Goal: Information Seeking & Learning: Learn about a topic

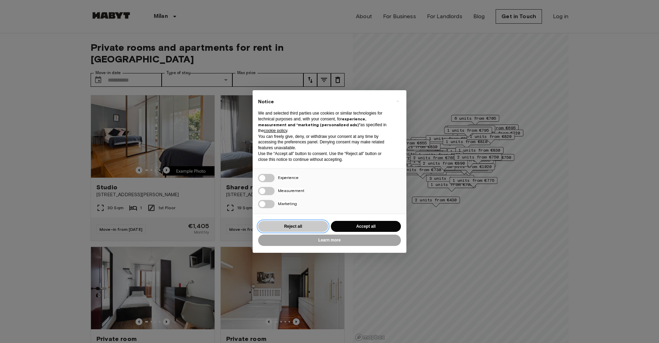
click at [298, 226] on button "Reject all" at bounding box center [293, 226] width 70 height 11
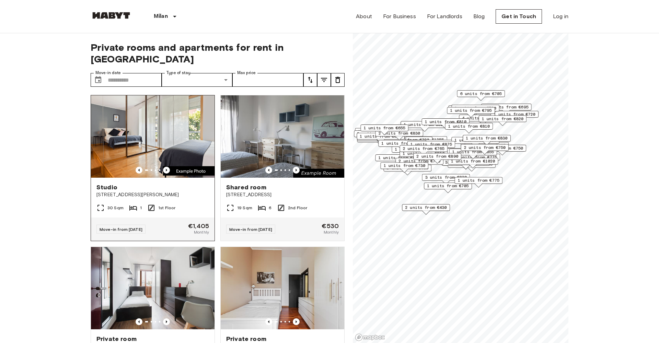
click at [162, 167] on div at bounding box center [153, 170] width 124 height 7
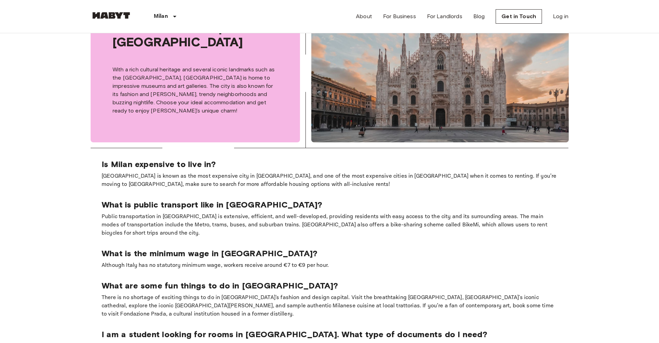
scroll to position [414, 0]
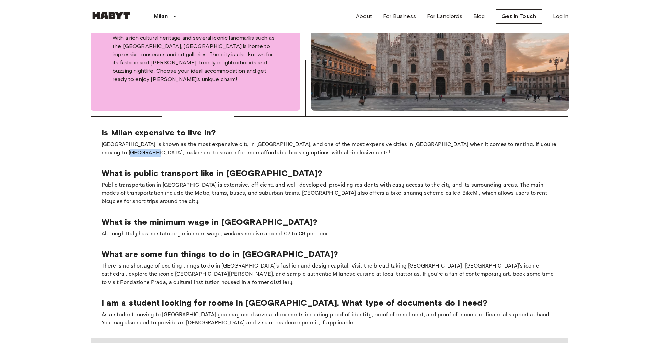
drag, startPoint x: 103, startPoint y: 138, endPoint x: 127, endPoint y: 137, distance: 24.0
click at [127, 141] on p "[GEOGRAPHIC_DATA] is known as the most expensive city in [GEOGRAPHIC_DATA], and…" at bounding box center [330, 149] width 456 height 16
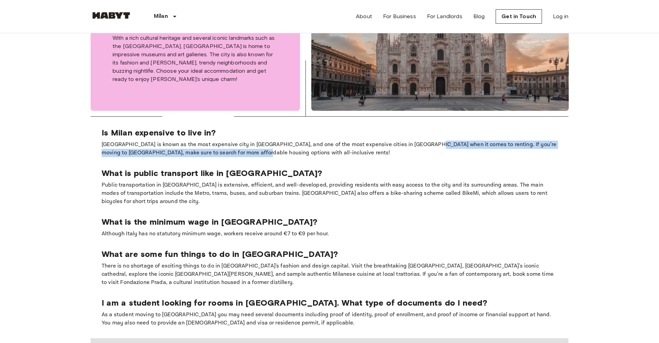
drag, startPoint x: 409, startPoint y: 132, endPoint x: 409, endPoint y: 140, distance: 8.9
click at [418, 141] on p "[GEOGRAPHIC_DATA] is known as the most expensive city in [GEOGRAPHIC_DATA], and…" at bounding box center [330, 149] width 456 height 16
click at [409, 141] on p "[GEOGRAPHIC_DATA] is known as the most expensive city in [GEOGRAPHIC_DATA], and…" at bounding box center [330, 149] width 456 height 16
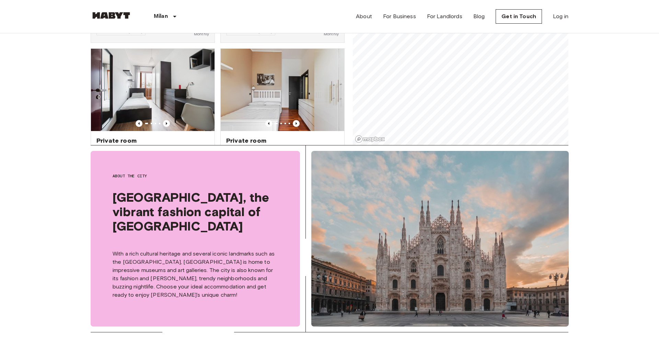
scroll to position [89, 0]
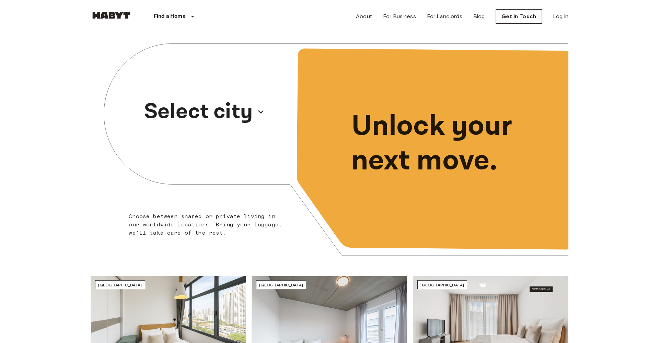
click at [252, 112] on p "Select city" at bounding box center [198, 111] width 109 height 33
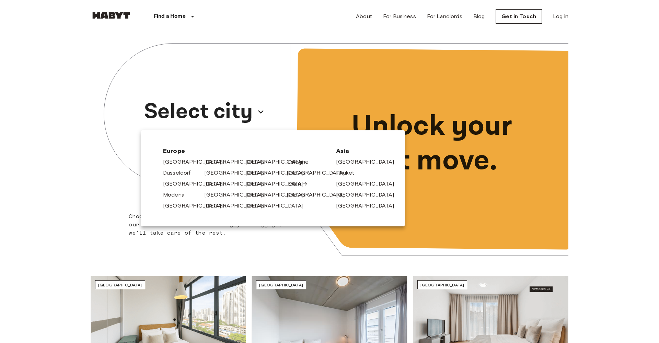
click at [291, 183] on link "Milan" at bounding box center [298, 184] width 20 height 8
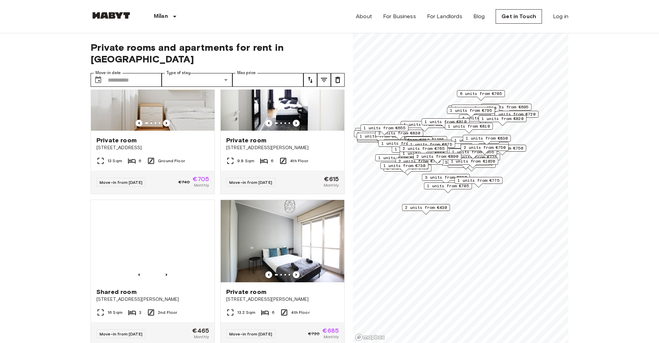
scroll to position [963, 0]
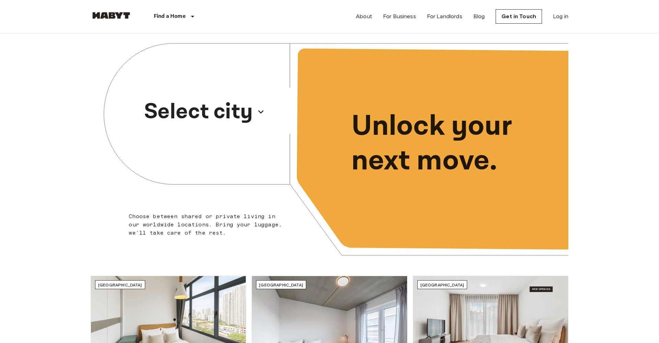
click at [237, 115] on p "Select city" at bounding box center [198, 111] width 109 height 33
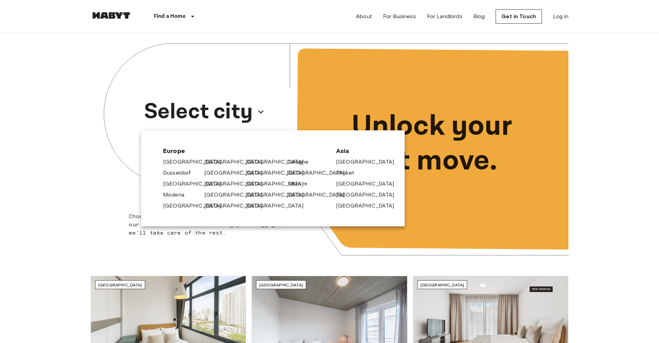
click at [293, 183] on link "Milan" at bounding box center [298, 184] width 20 height 8
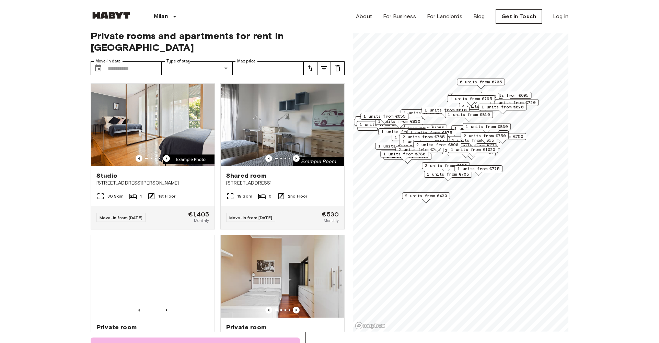
scroll to position [11, 0]
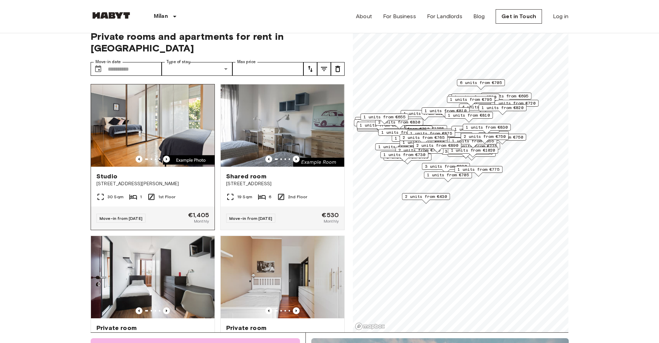
click at [171, 115] on img at bounding box center [153, 125] width 124 height 82
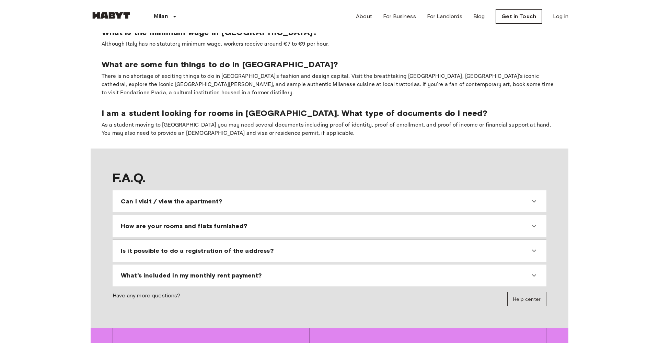
scroll to position [605, 0]
click at [166, 197] on span "Can I visit / view the apartment?" at bounding box center [171, 201] width 101 height 8
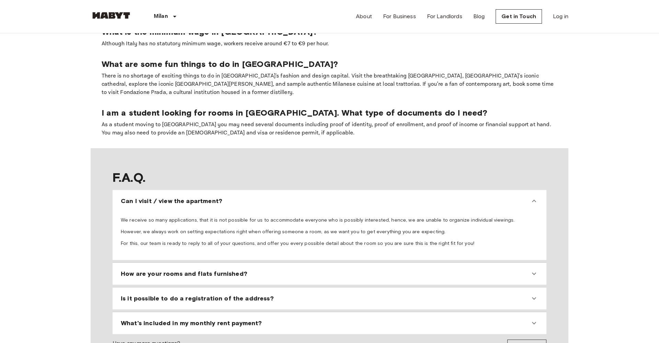
click at [166, 197] on span "Can I visit / view the apartment?" at bounding box center [171, 201] width 101 height 8
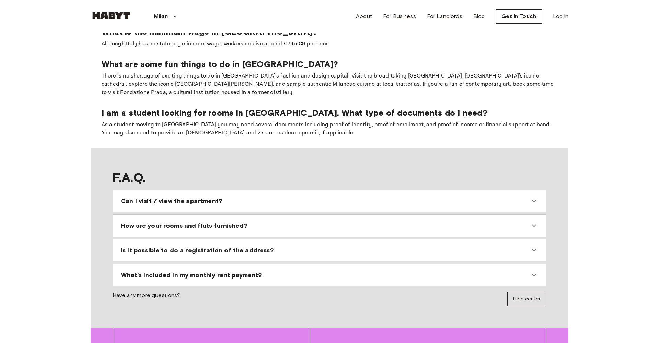
click at [157, 215] on div "How are your rooms and flats furnished? All you need to do is pack your clothes…" at bounding box center [330, 226] width 434 height 22
click at [159, 222] on span "How are your rooms and flats furnished?" at bounding box center [184, 226] width 126 height 8
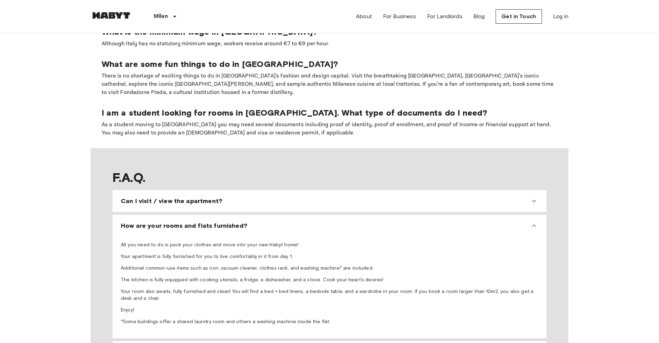
click at [159, 222] on span "How are your rooms and flats furnished?" at bounding box center [184, 226] width 126 height 8
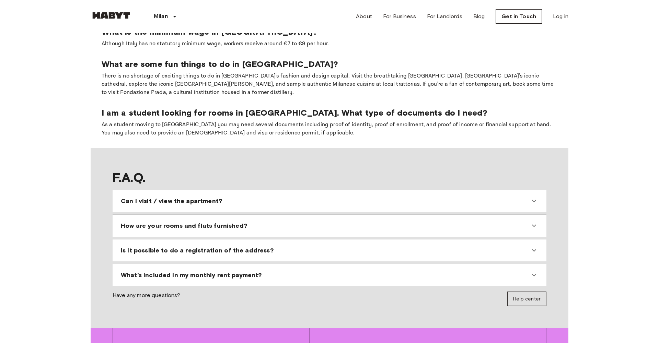
click at [161, 197] on span "Can I visit / view the apartment?" at bounding box center [171, 201] width 101 height 8
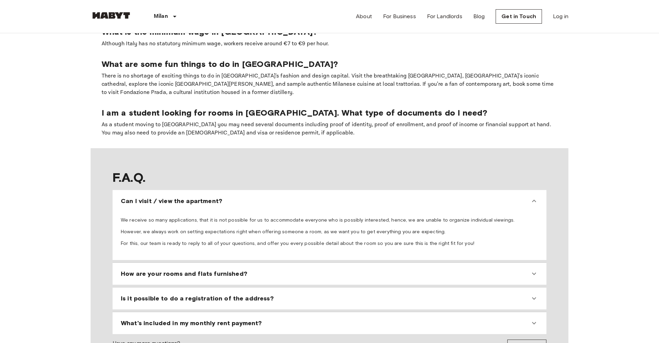
click at [161, 197] on span "Can I visit / view the apartment?" at bounding box center [171, 201] width 101 height 8
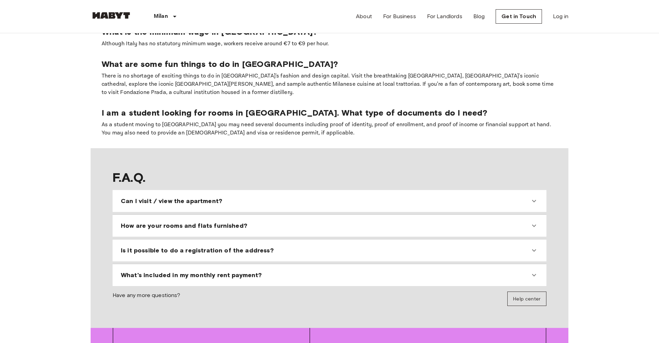
click at [155, 222] on span "How are your rooms and flats furnished?" at bounding box center [184, 226] width 126 height 8
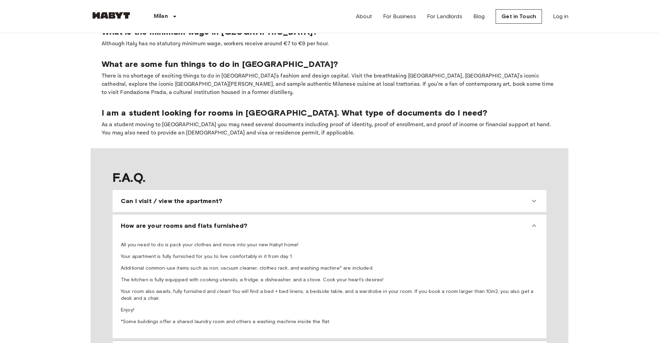
click at [155, 222] on span "How are your rooms and flats furnished?" at bounding box center [184, 226] width 126 height 8
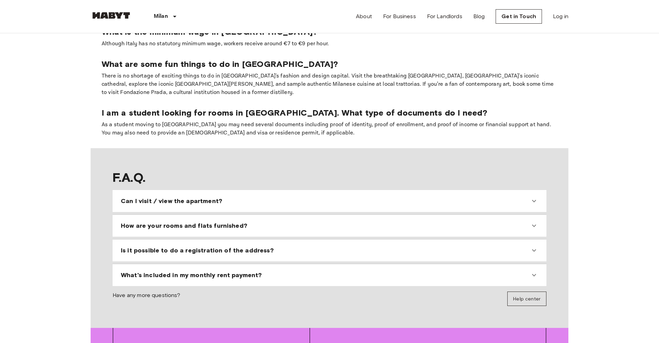
click at [149, 242] on div "Is it possible to do a registration of the address?" at bounding box center [329, 250] width 428 height 16
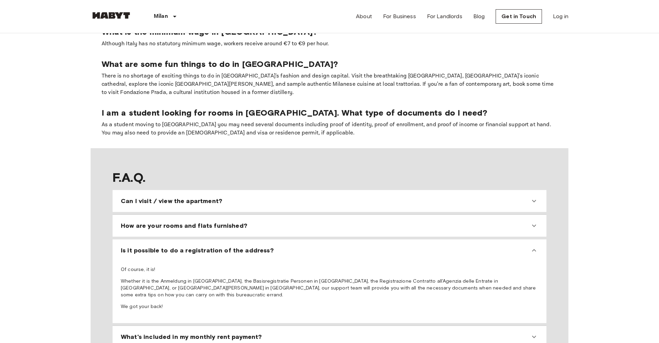
click at [149, 247] on span "Is it possible to do a registration of the address?" at bounding box center [197, 251] width 153 height 8
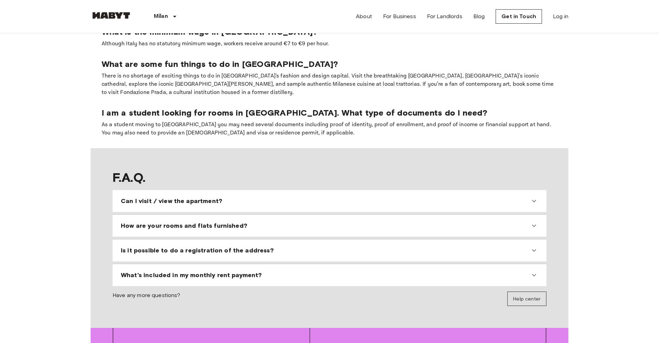
click at [149, 271] on span "What's included in my monthly rent payment?" at bounding box center [191, 275] width 141 height 8
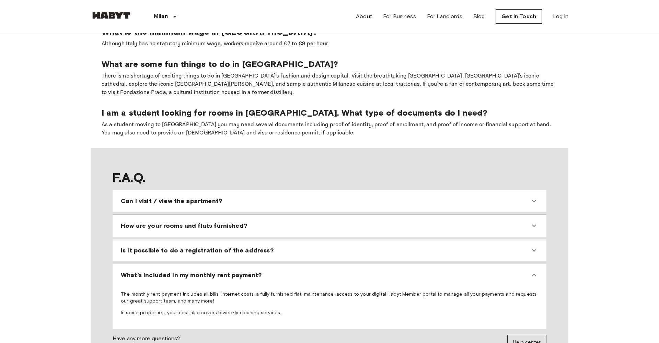
click at [149, 271] on span "What's included in my monthly rent payment?" at bounding box center [191, 275] width 141 height 8
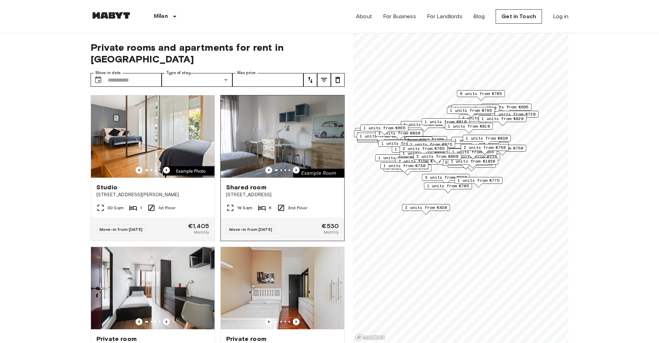
scroll to position [153, 0]
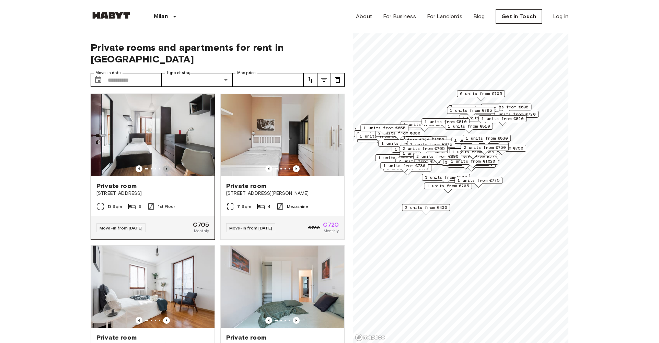
click at [165, 165] on icon "Previous image" at bounding box center [166, 168] width 7 height 7
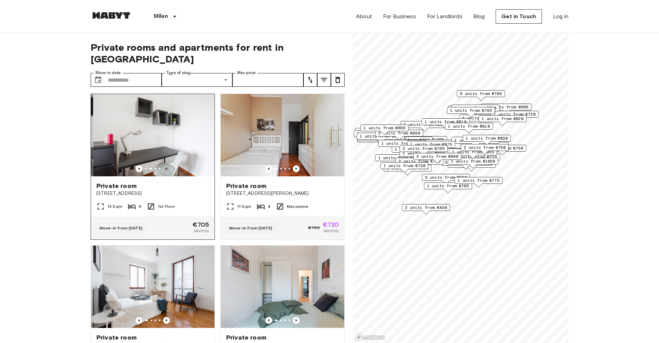
click at [165, 165] on icon "Previous image" at bounding box center [166, 168] width 7 height 7
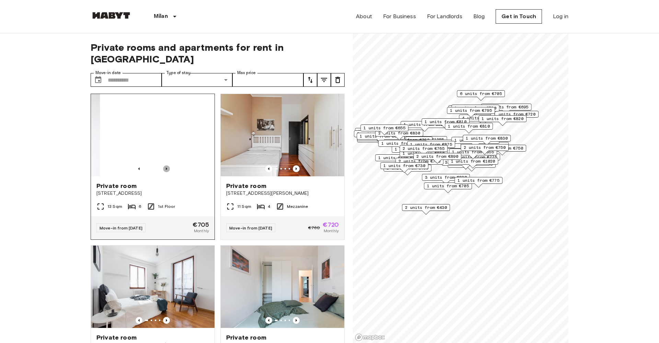
click at [165, 165] on icon "Previous image" at bounding box center [166, 168] width 7 height 7
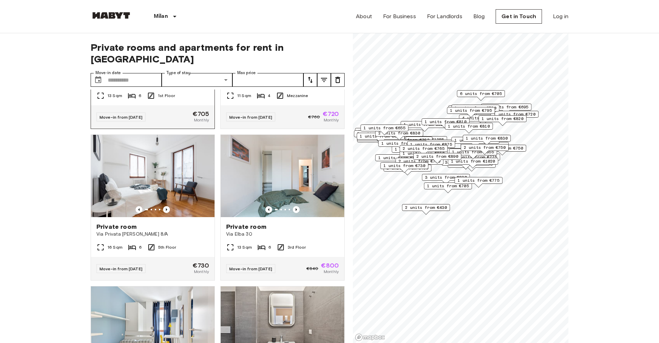
scroll to position [269, 0]
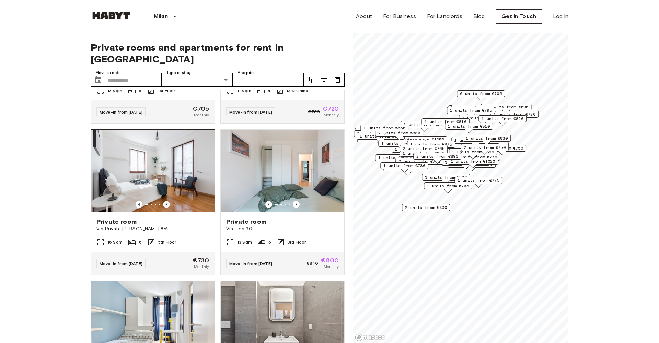
click at [169, 201] on icon "Previous image" at bounding box center [166, 204] width 7 height 7
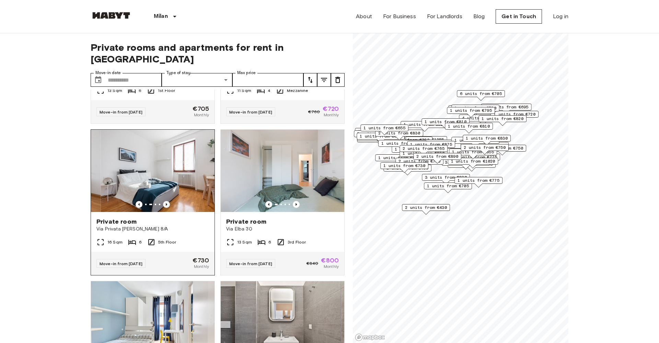
click at [169, 201] on icon "Previous image" at bounding box center [166, 204] width 7 height 7
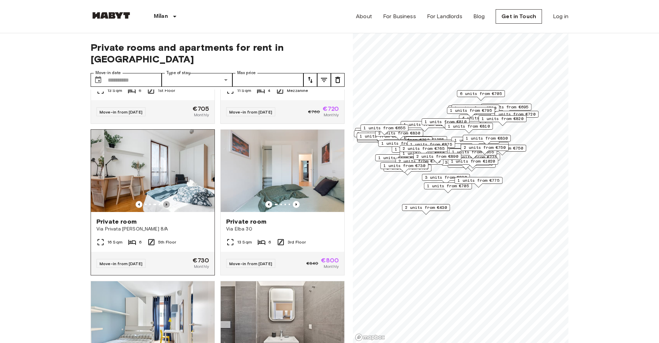
click at [169, 201] on icon "Previous image" at bounding box center [166, 204] width 7 height 7
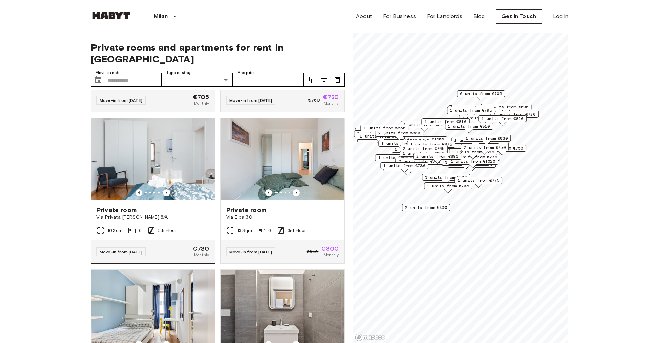
scroll to position [285, 0]
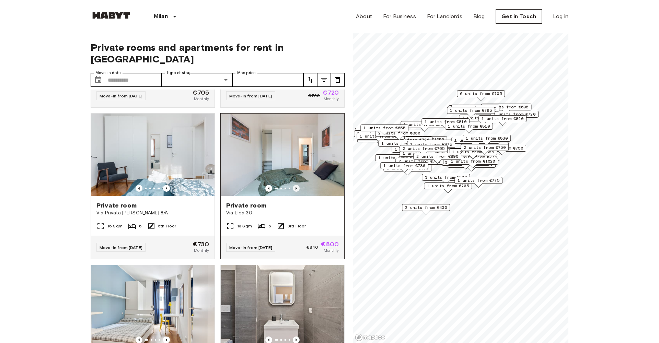
click at [295, 185] on icon "Previous image" at bounding box center [296, 188] width 7 height 7
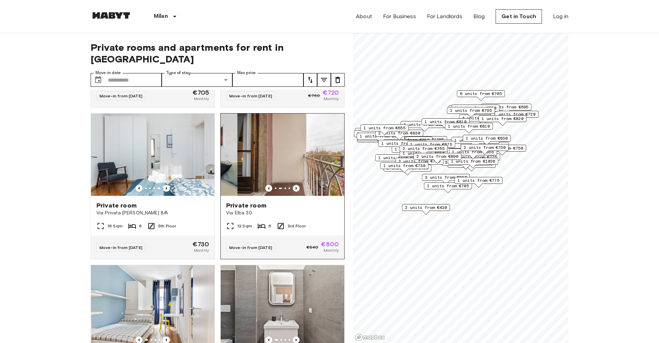
click at [295, 185] on icon "Previous image" at bounding box center [296, 188] width 7 height 7
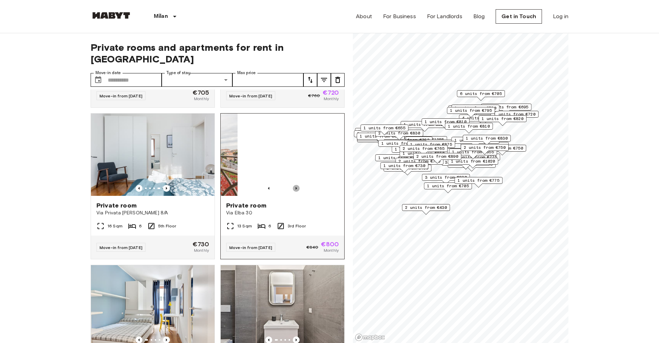
click at [295, 185] on icon "Previous image" at bounding box center [296, 188] width 7 height 7
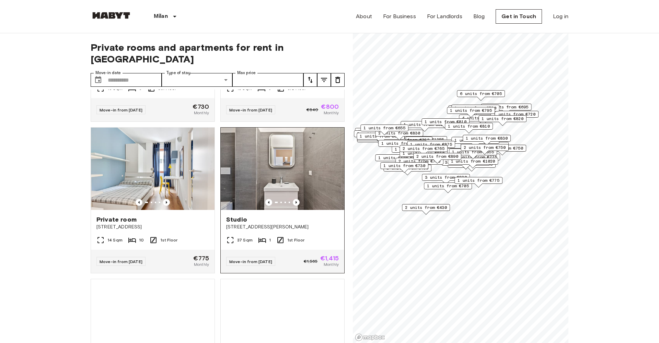
scroll to position [443, 0]
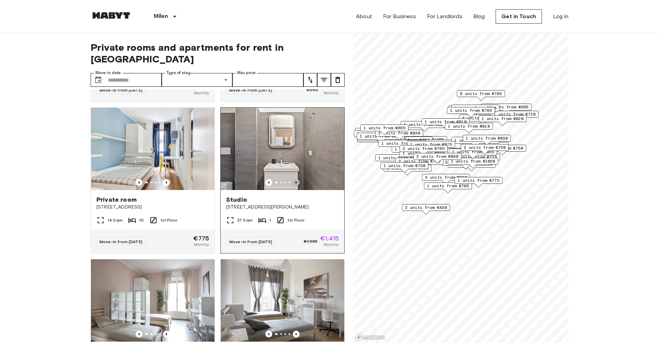
click at [297, 181] on icon "Previous image" at bounding box center [296, 182] width 1 height 3
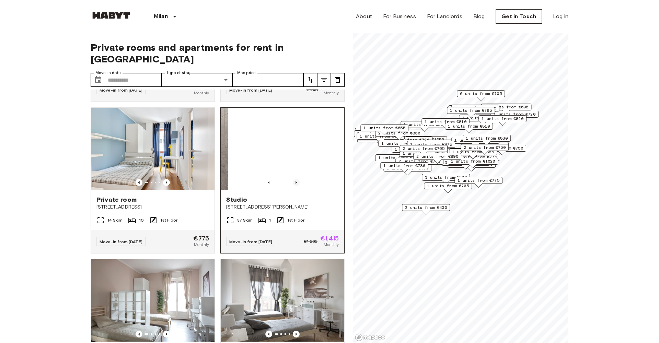
click at [297, 181] on icon "Previous image" at bounding box center [296, 182] width 1 height 3
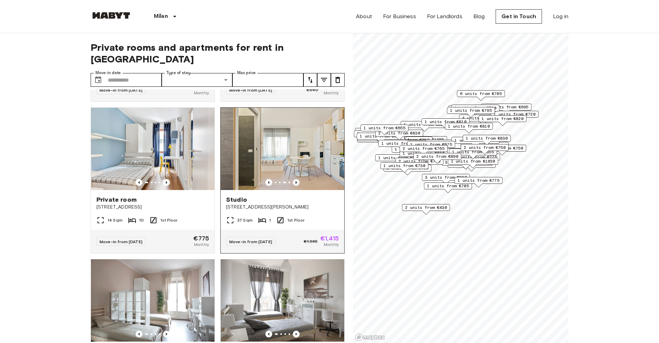
click at [297, 181] on icon "Previous image" at bounding box center [296, 182] width 1 height 3
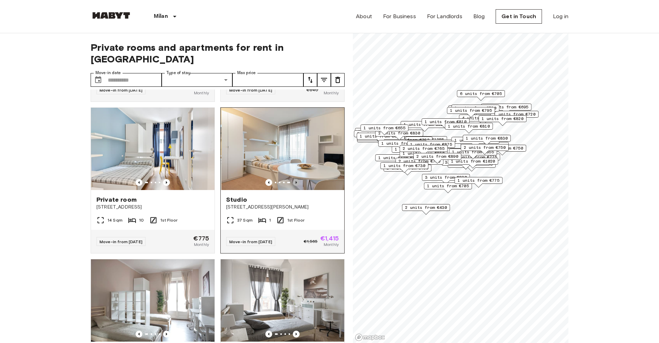
click at [297, 181] on icon "Previous image" at bounding box center [296, 182] width 1 height 3
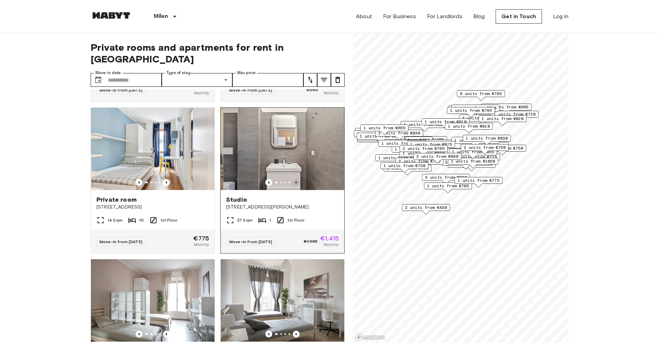
click at [297, 181] on icon "Previous image" at bounding box center [296, 182] width 1 height 3
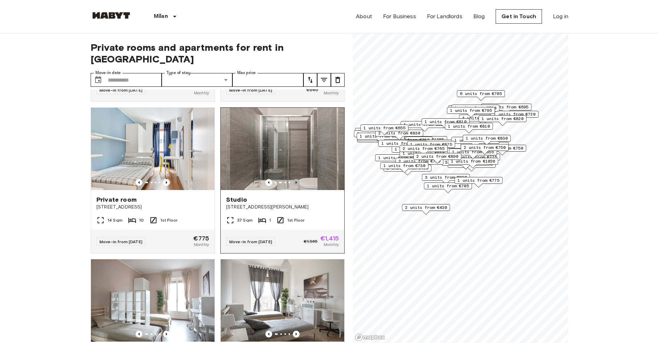
click at [297, 181] on icon "Previous image" at bounding box center [296, 182] width 1 height 3
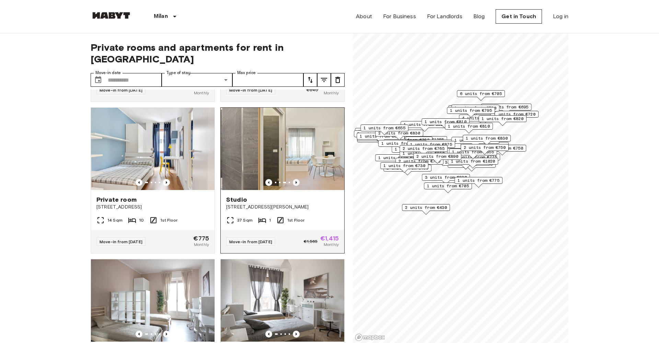
click at [297, 181] on icon "Previous image" at bounding box center [296, 182] width 1 height 3
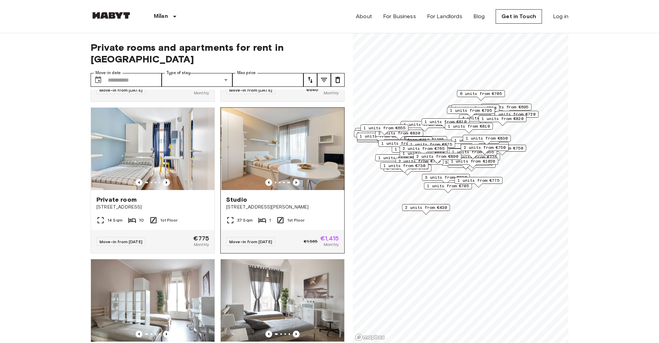
click at [294, 204] on span "[STREET_ADDRESS][PERSON_NAME]" at bounding box center [282, 207] width 113 height 7
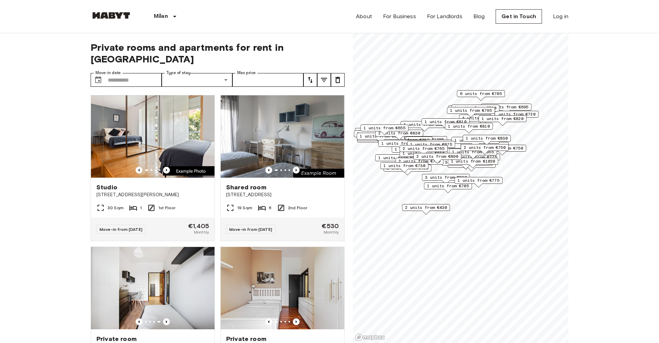
scroll to position [0, 0]
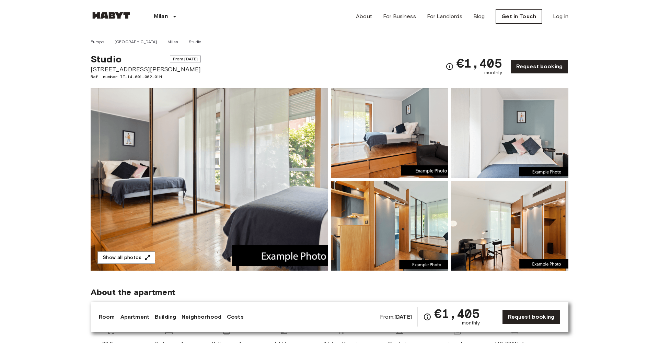
click at [239, 160] on img at bounding box center [210, 179] width 238 height 183
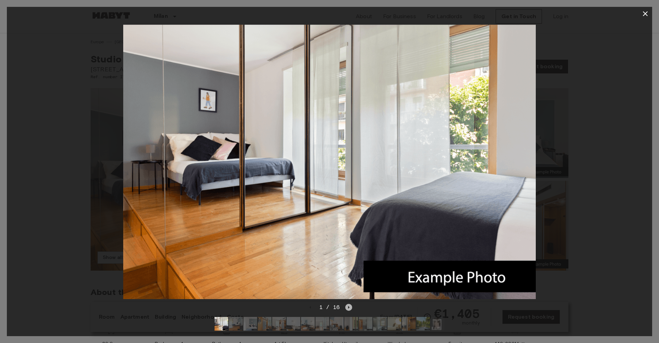
click at [348, 307] on icon "Next image" at bounding box center [348, 307] width 1 height 3
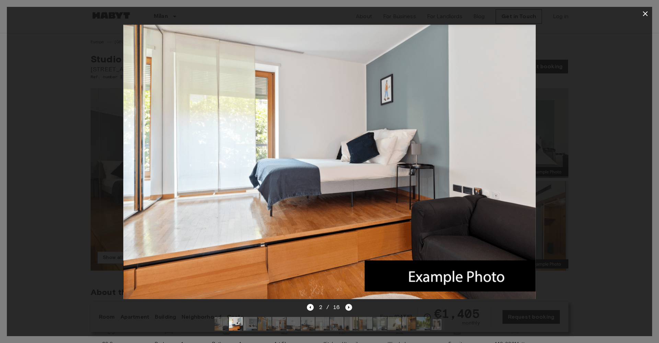
click at [348, 307] on icon "Next image" at bounding box center [348, 307] width 1 height 3
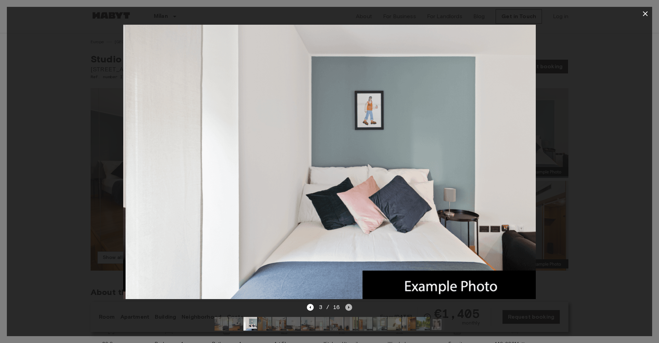
click at [348, 307] on icon "Next image" at bounding box center [348, 307] width 1 height 3
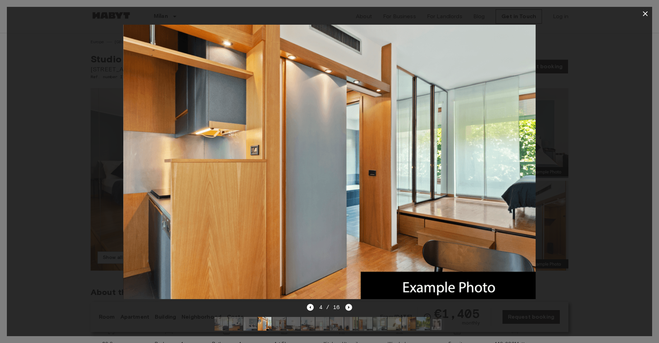
click at [348, 307] on icon "Next image" at bounding box center [348, 307] width 1 height 3
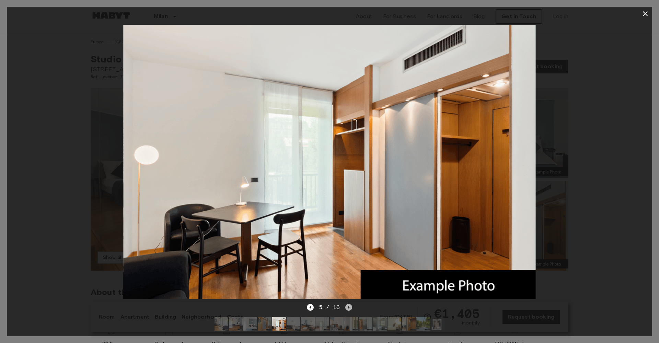
click at [348, 307] on icon "Next image" at bounding box center [348, 307] width 1 height 3
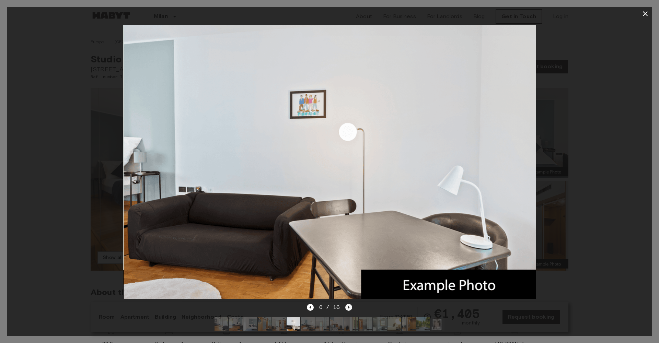
click at [348, 307] on icon "Next image" at bounding box center [348, 307] width 1 height 3
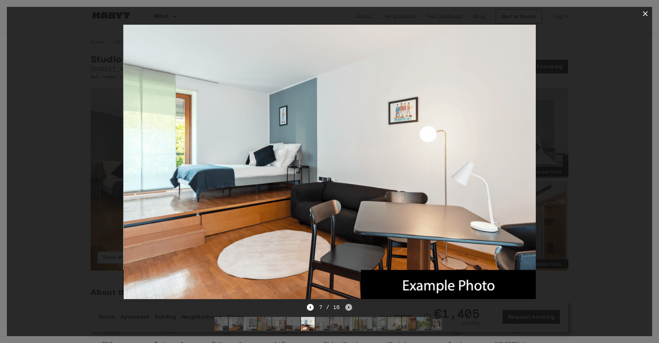
click at [348, 307] on icon "Next image" at bounding box center [348, 307] width 1 height 3
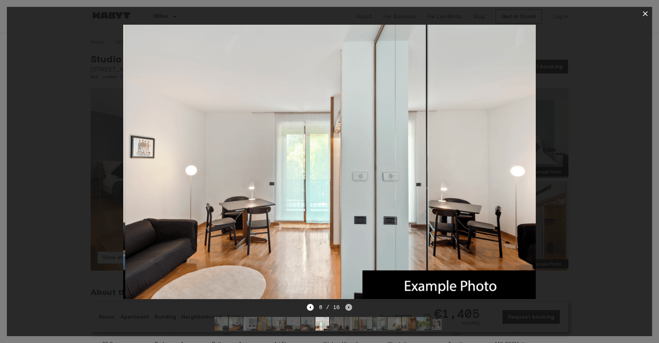
click at [348, 307] on icon "Next image" at bounding box center [348, 307] width 1 height 3
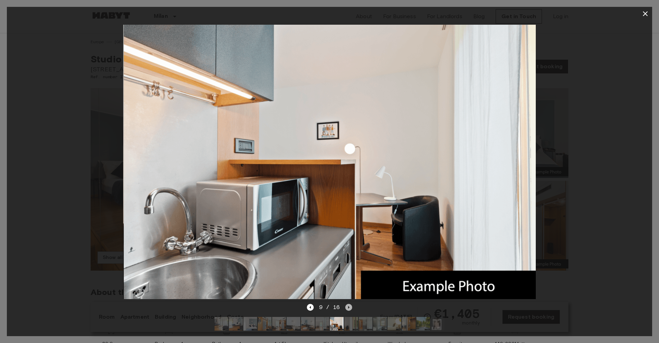
click at [348, 307] on icon "Next image" at bounding box center [348, 307] width 1 height 3
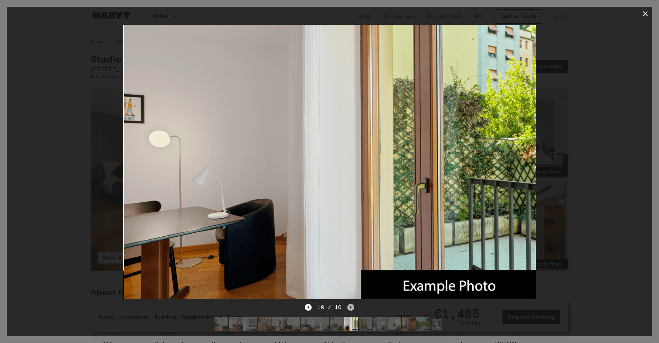
click at [348, 307] on icon "Next image" at bounding box center [350, 307] width 7 height 7
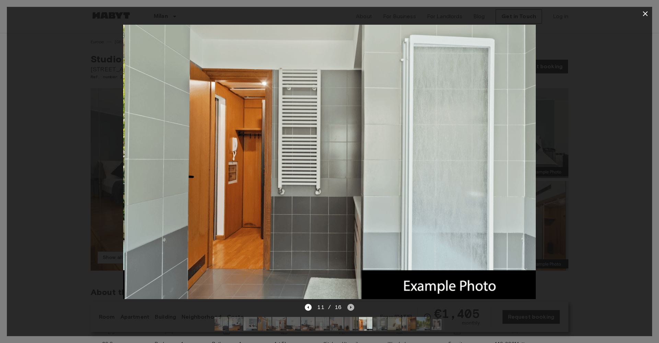
click at [348, 307] on icon "Next image" at bounding box center [350, 307] width 7 height 7
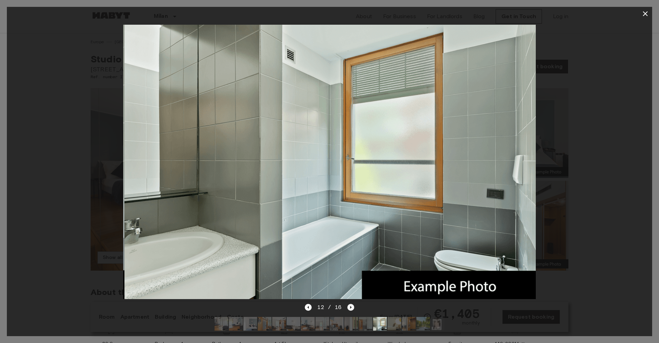
click at [348, 307] on icon "Next image" at bounding box center [350, 307] width 7 height 7
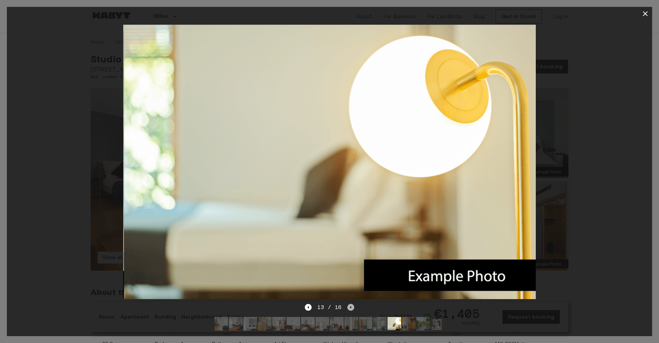
click at [348, 307] on icon "Next image" at bounding box center [350, 307] width 7 height 7
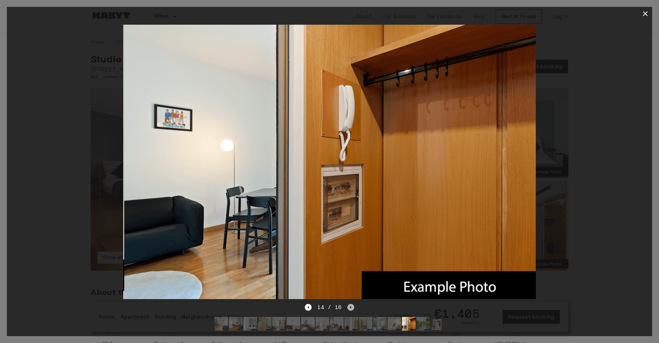
click at [348, 307] on icon "Next image" at bounding box center [350, 307] width 7 height 7
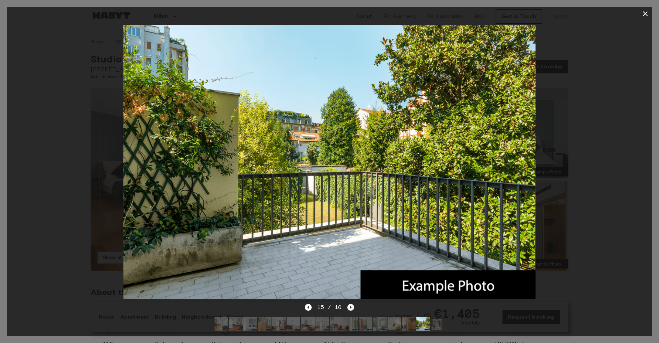
click at [348, 307] on icon "Next image" at bounding box center [350, 307] width 7 height 7
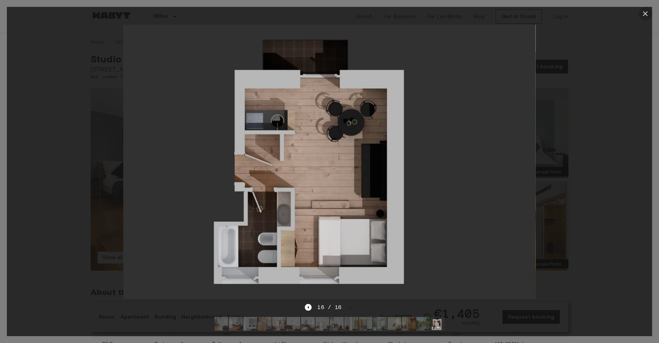
click at [645, 13] on icon "button" at bounding box center [645, 14] width 8 height 8
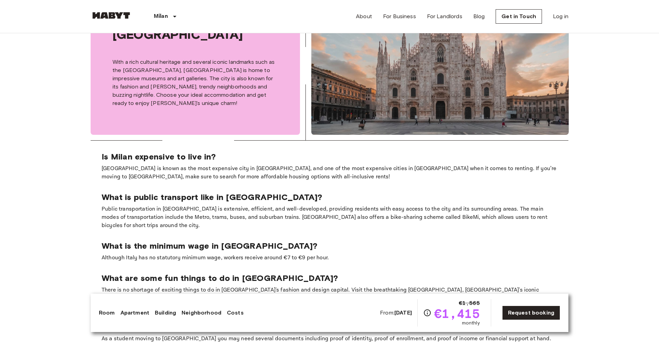
scroll to position [896, 0]
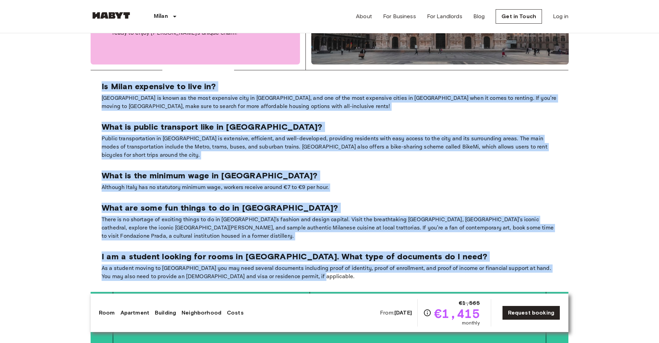
drag, startPoint x: 102, startPoint y: 71, endPoint x: 414, endPoint y: 266, distance: 368.7
click at [414, 266] on section "Is Milan expensive to live in? Milan is known as the most expensive city in Ita…" at bounding box center [330, 181] width 478 height 222
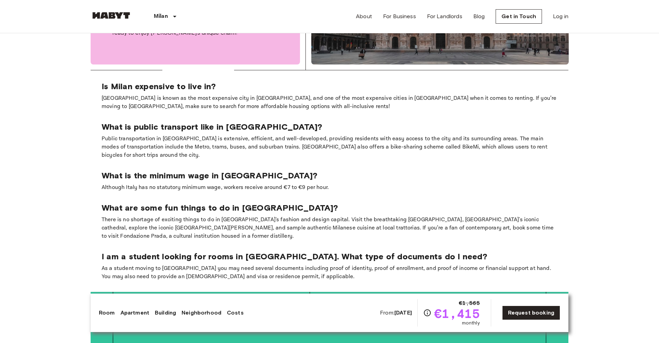
click at [377, 265] on p "As a student moving to [GEOGRAPHIC_DATA] you may need several documents includi…" at bounding box center [330, 273] width 456 height 16
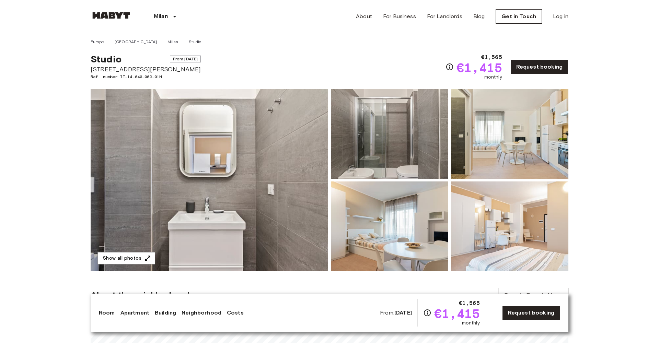
scroll to position [0, 0]
